Goal: Task Accomplishment & Management: Manage account settings

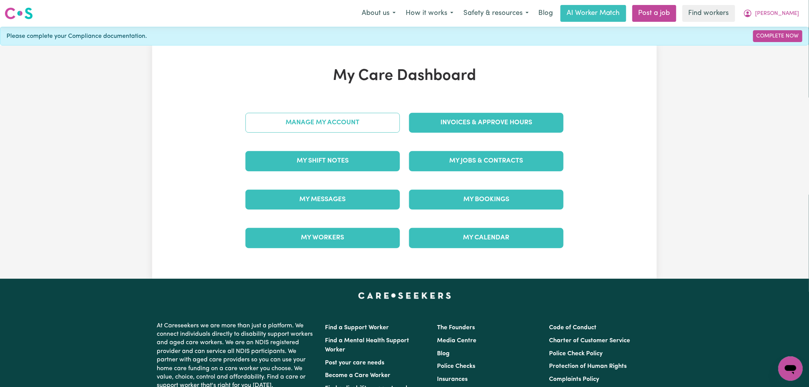
click at [300, 127] on link "Manage My Account" at bounding box center [322, 123] width 154 height 20
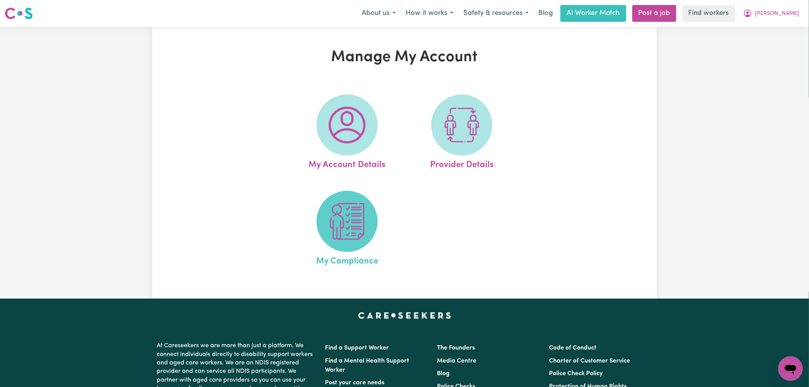
click at [346, 239] on img at bounding box center [347, 221] width 37 height 37
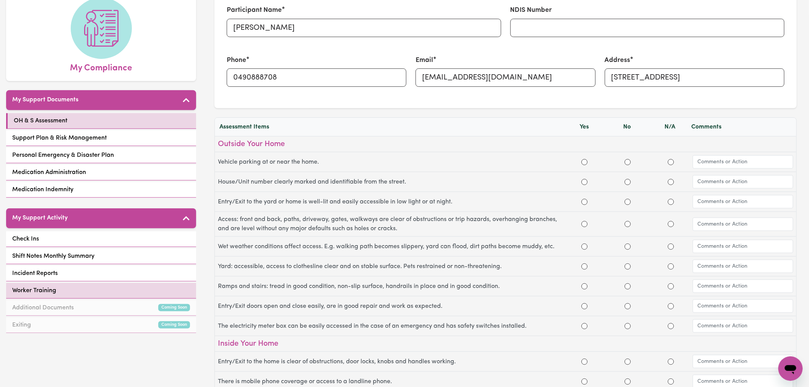
scroll to position [85, 0]
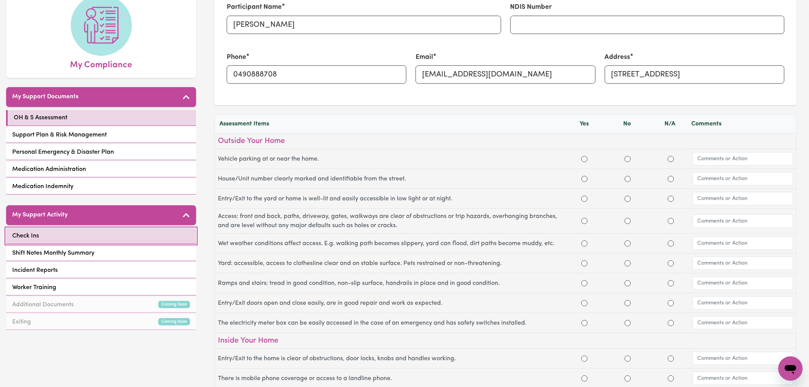
click at [66, 228] on link "Check Ins" at bounding box center [101, 236] width 190 height 16
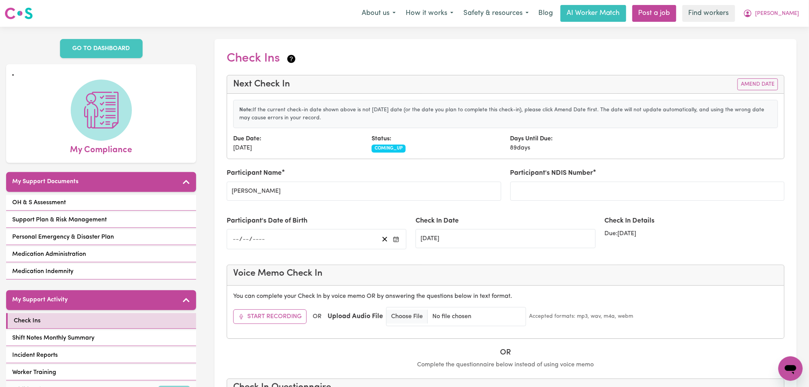
click at [517, 60] on div "Check Ins" at bounding box center [506, 60] width 558 height 18
click at [789, 17] on span "[PERSON_NAME]" at bounding box center [778, 14] width 44 height 8
click at [788, 43] on link "Logout" at bounding box center [774, 44] width 60 height 15
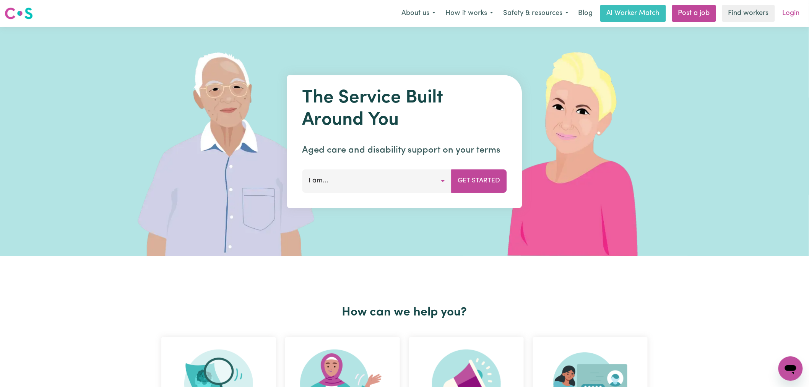
click at [792, 16] on link "Login" at bounding box center [791, 13] width 26 height 17
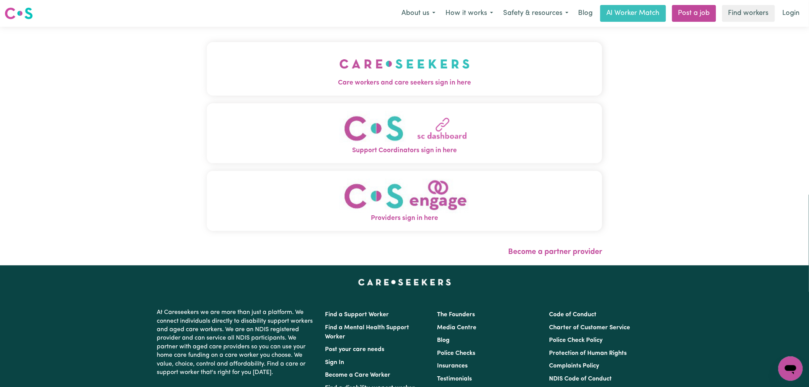
click at [340, 62] on img "Care workers and care seekers sign in here" at bounding box center [405, 64] width 130 height 28
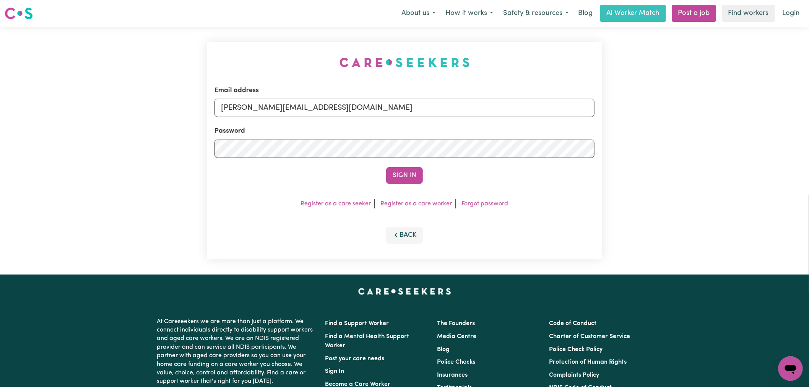
click at [379, 167] on div "Sign In" at bounding box center [404, 175] width 380 height 17
click at [422, 175] on button "Sign In" at bounding box center [404, 175] width 37 height 17
